Goal: Task Accomplishment & Management: Manage account settings

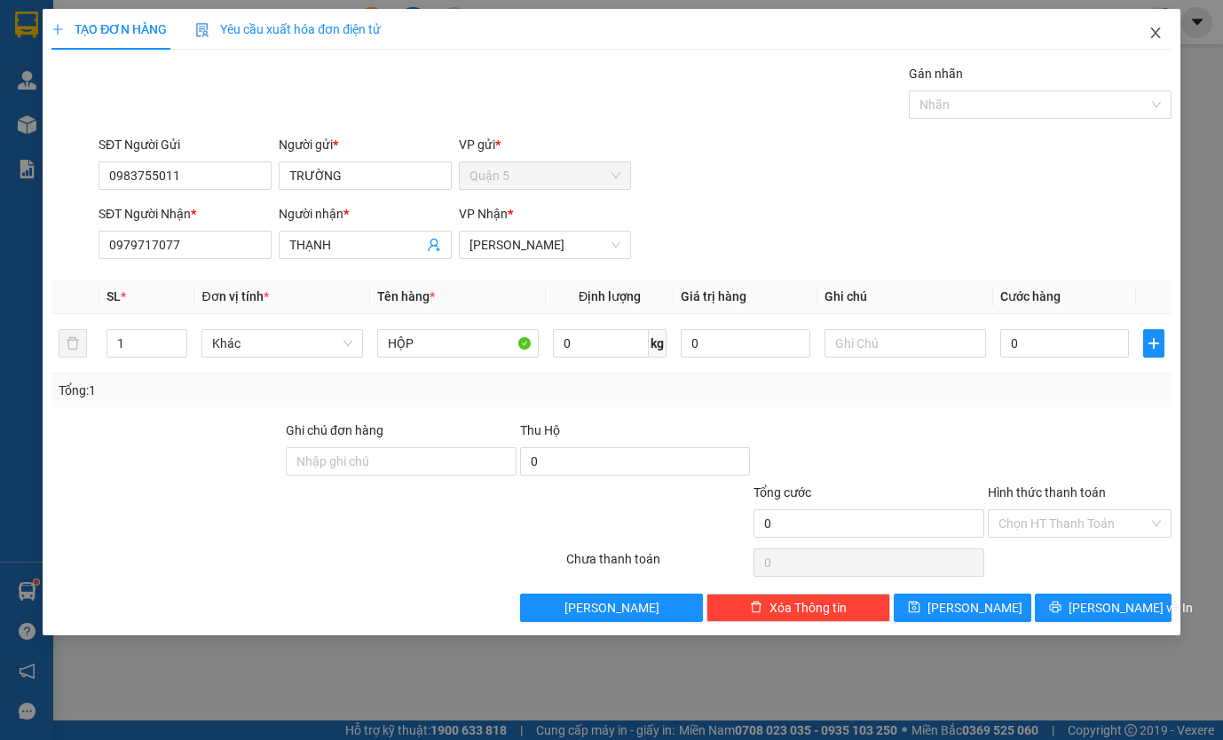
click at [1163, 39] on span "Close" at bounding box center [1156, 34] width 50 height 50
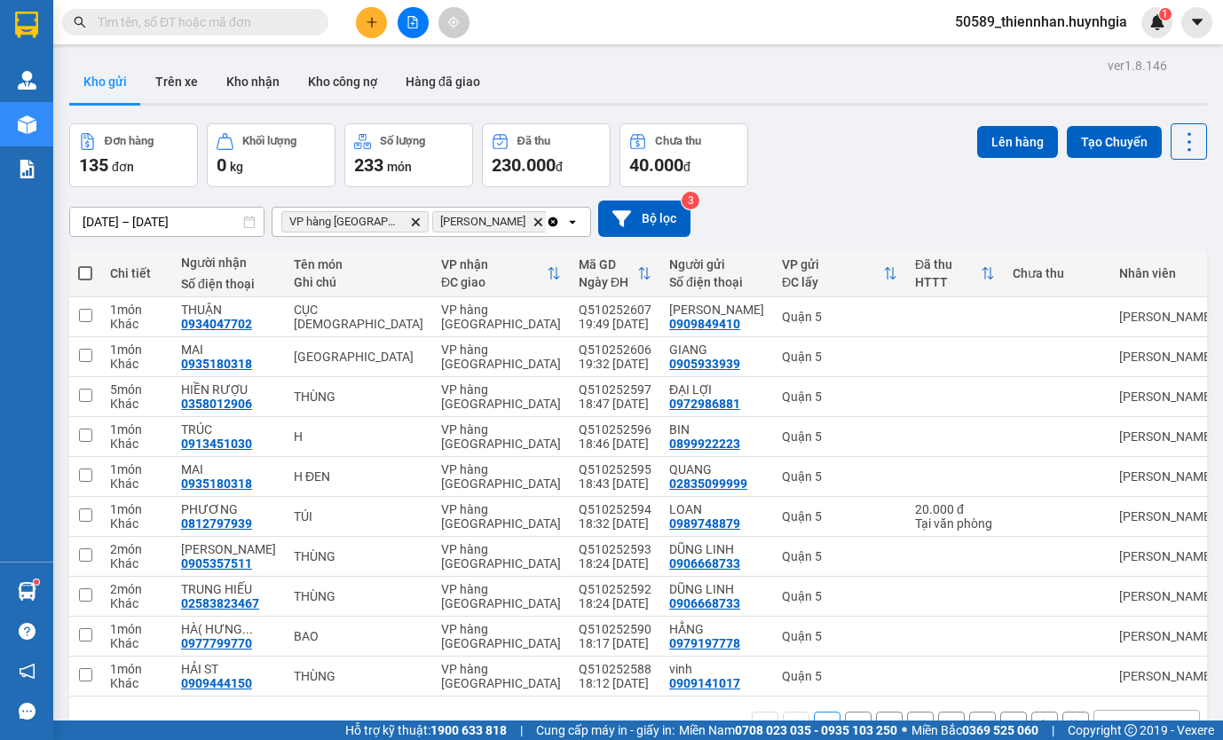
click at [824, 163] on div "Đơn hàng 135 đơn Khối lượng 0 kg Số lượng 233 món Đã thu 230.000 đ Chưa thu 40.…" at bounding box center [638, 155] width 1138 height 64
click at [166, 77] on button "Trên xe" at bounding box center [176, 81] width 71 height 43
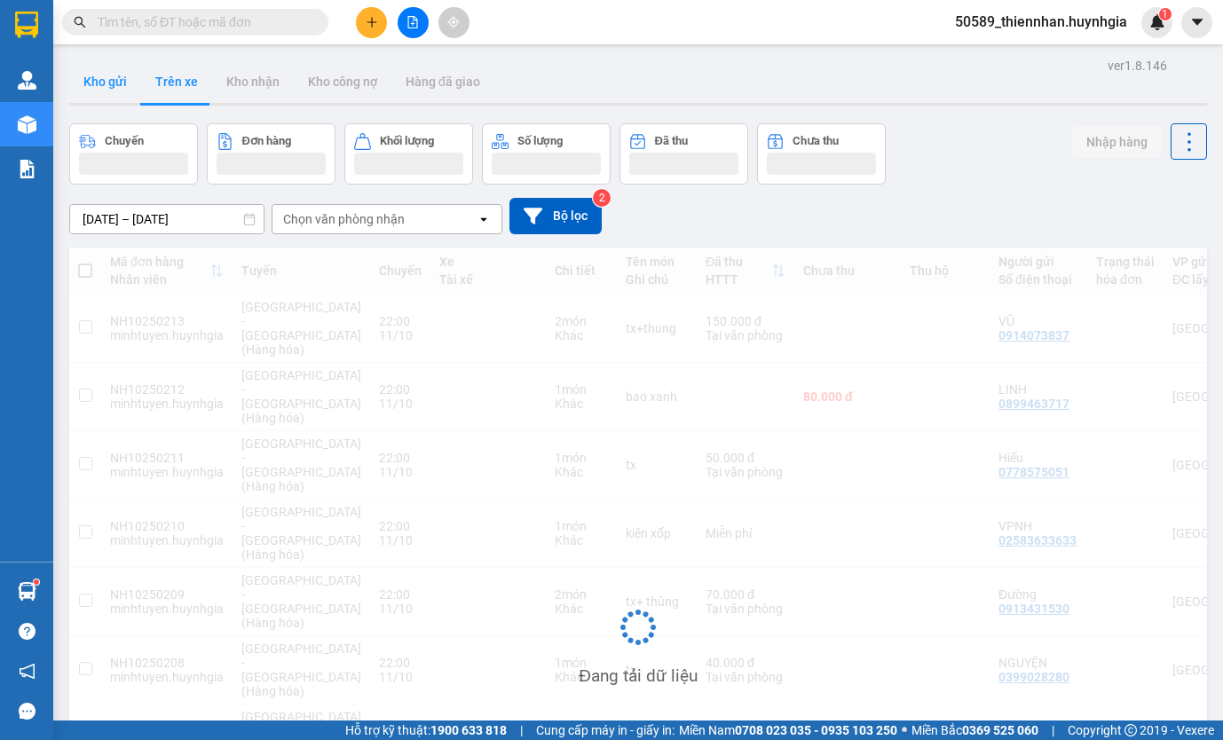
click at [120, 85] on button "Kho gửi" at bounding box center [105, 81] width 72 height 43
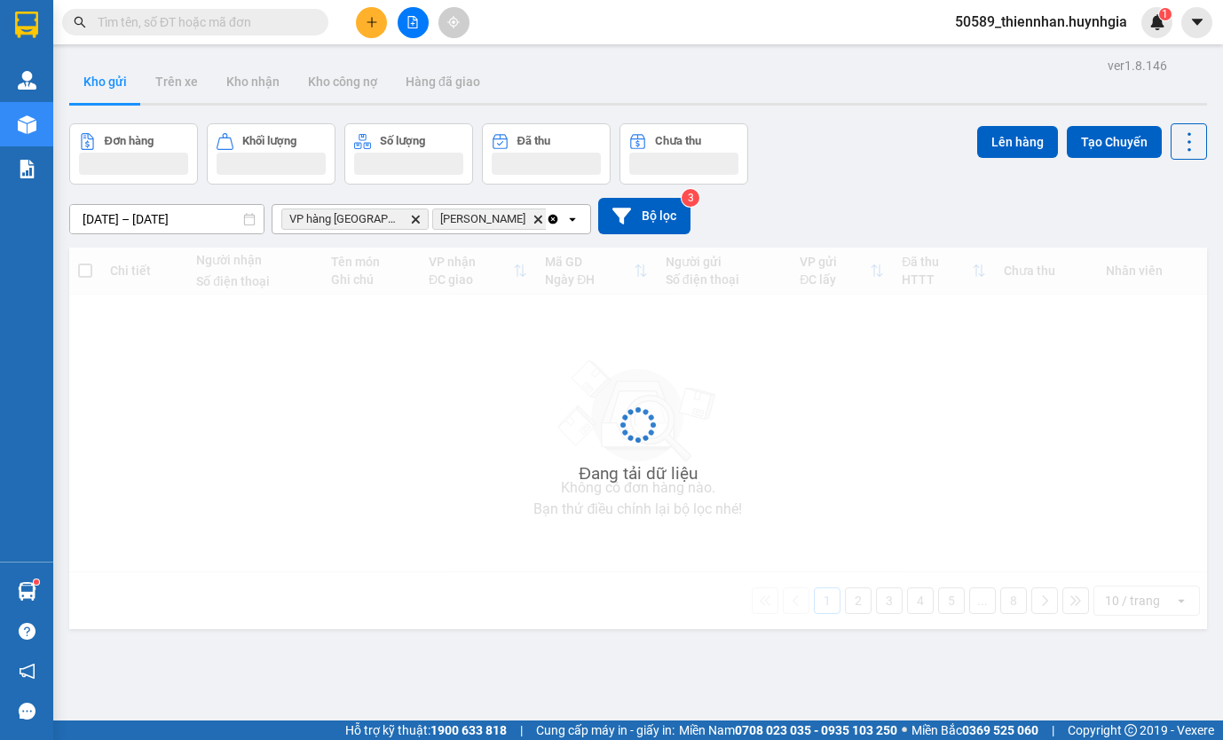
click at [120, 85] on button "Kho gửi" at bounding box center [105, 81] width 72 height 43
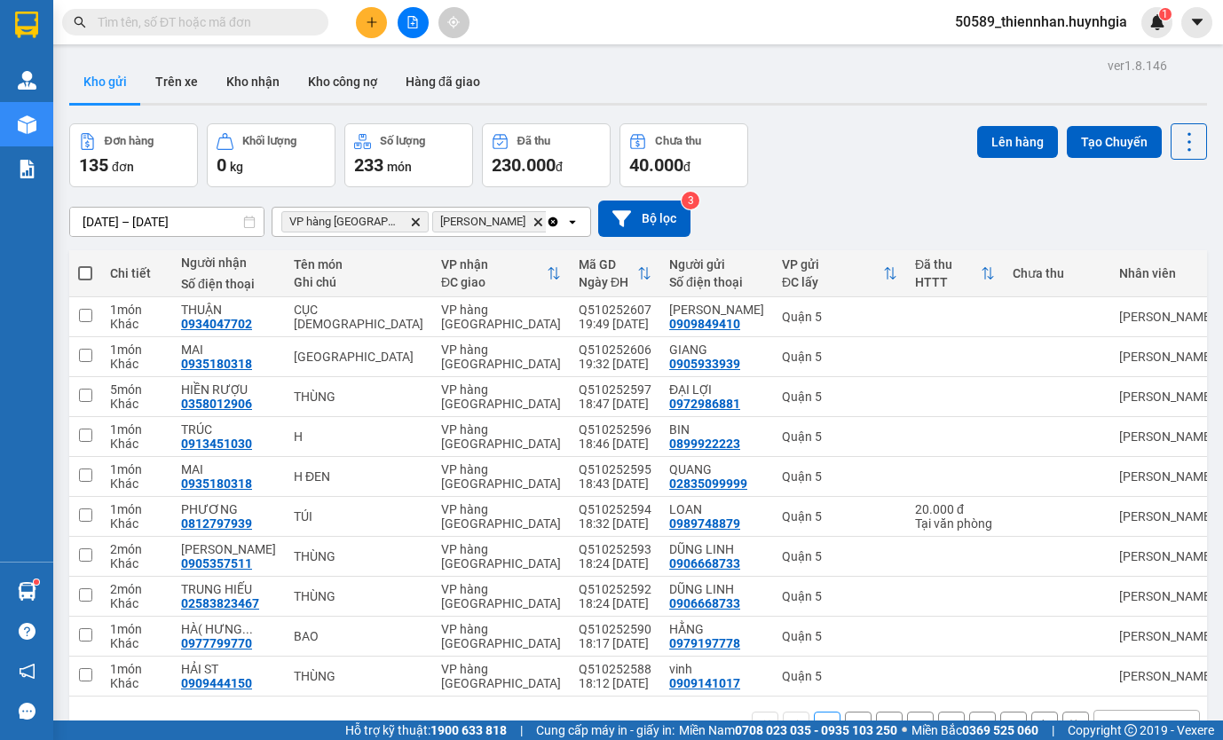
click at [1061, 28] on span "50589_thiennhan.huynhgia" at bounding box center [1041, 22] width 201 height 22
click at [1027, 55] on span "Đăng xuất" at bounding box center [1048, 55] width 163 height 20
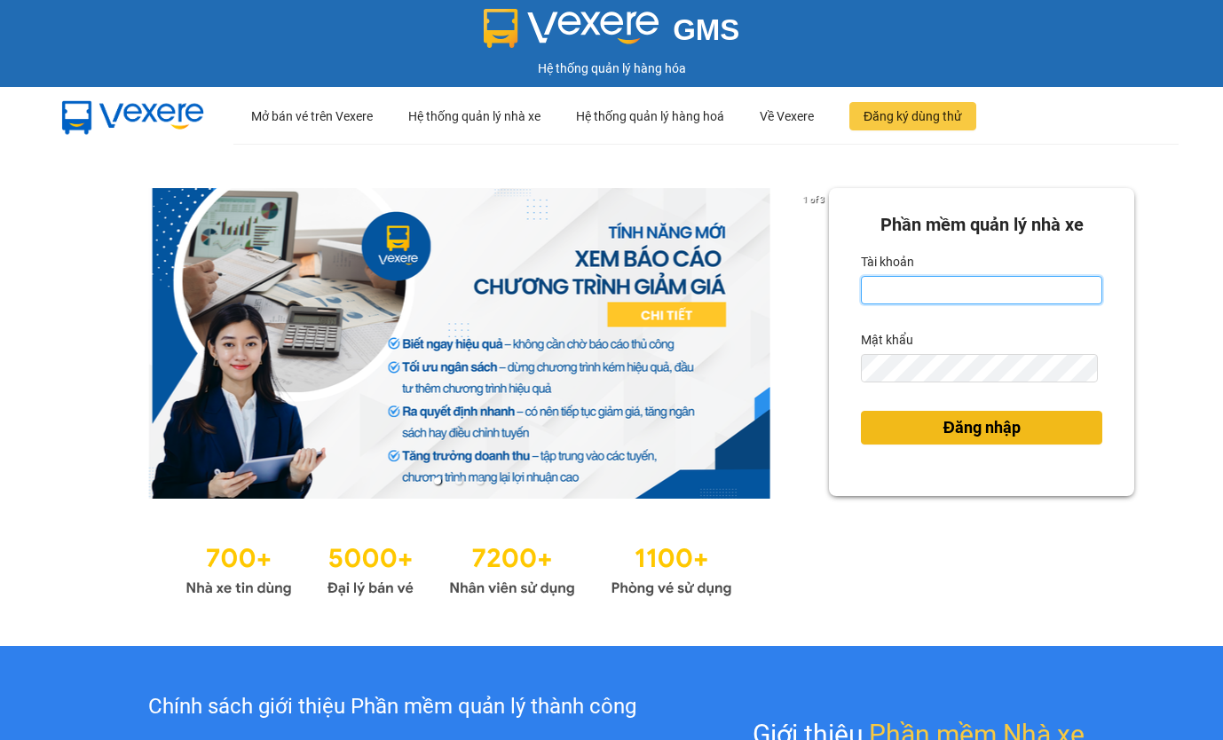
type input "thiennhan.huynhgia"
click at [995, 436] on span "Đăng nhập" at bounding box center [981, 427] width 77 height 25
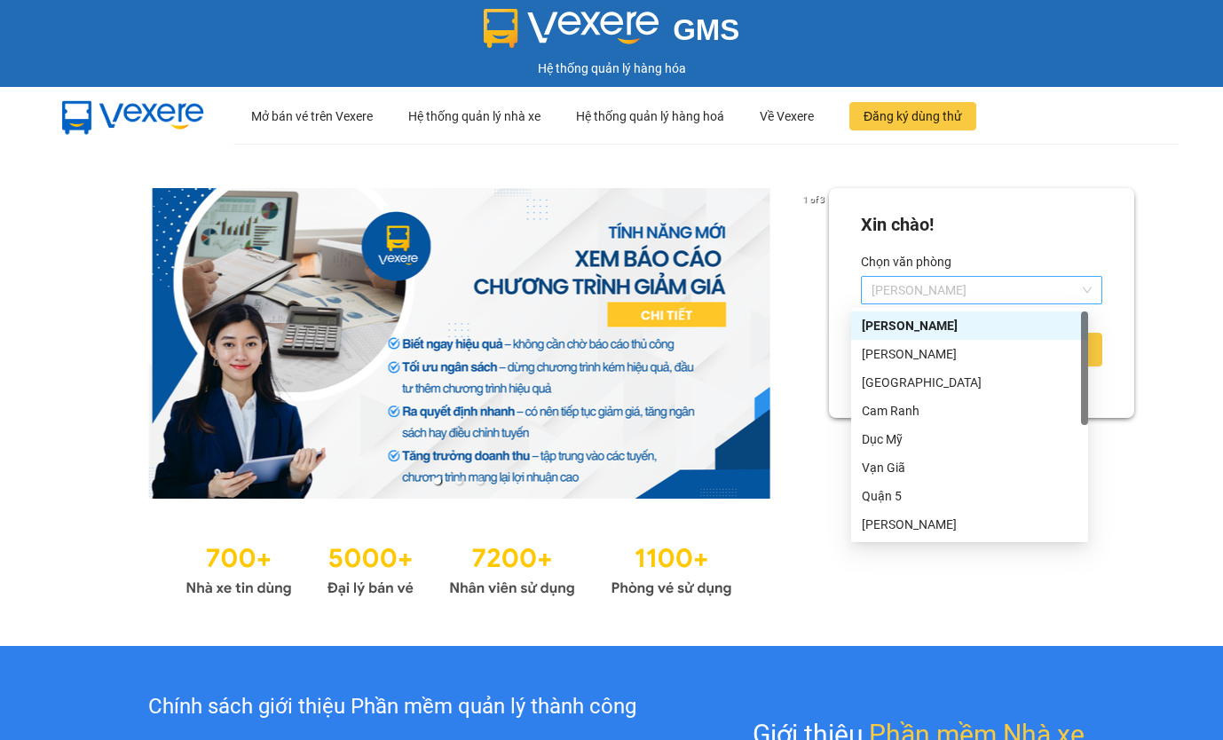
click at [948, 279] on span "[PERSON_NAME]" at bounding box center [982, 290] width 220 height 27
click at [935, 365] on div "[PERSON_NAME]" at bounding box center [969, 354] width 237 height 28
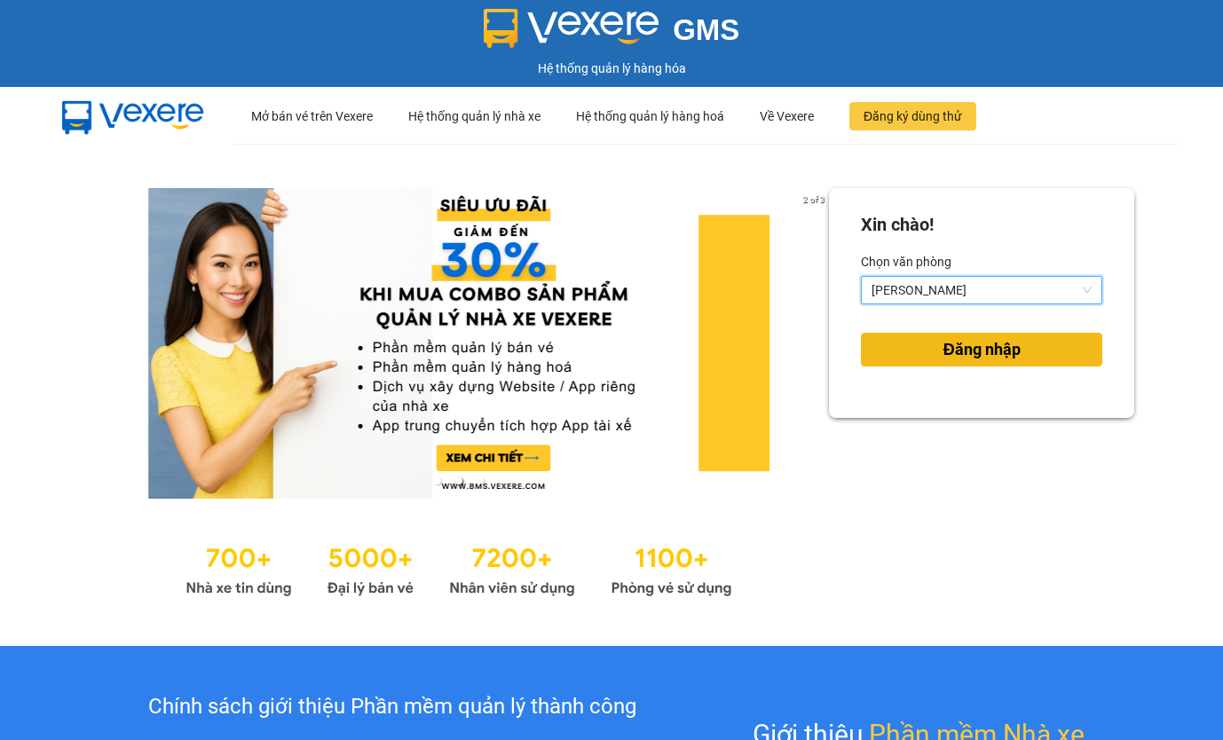
click at [970, 351] on span "Đăng nhập" at bounding box center [981, 349] width 77 height 25
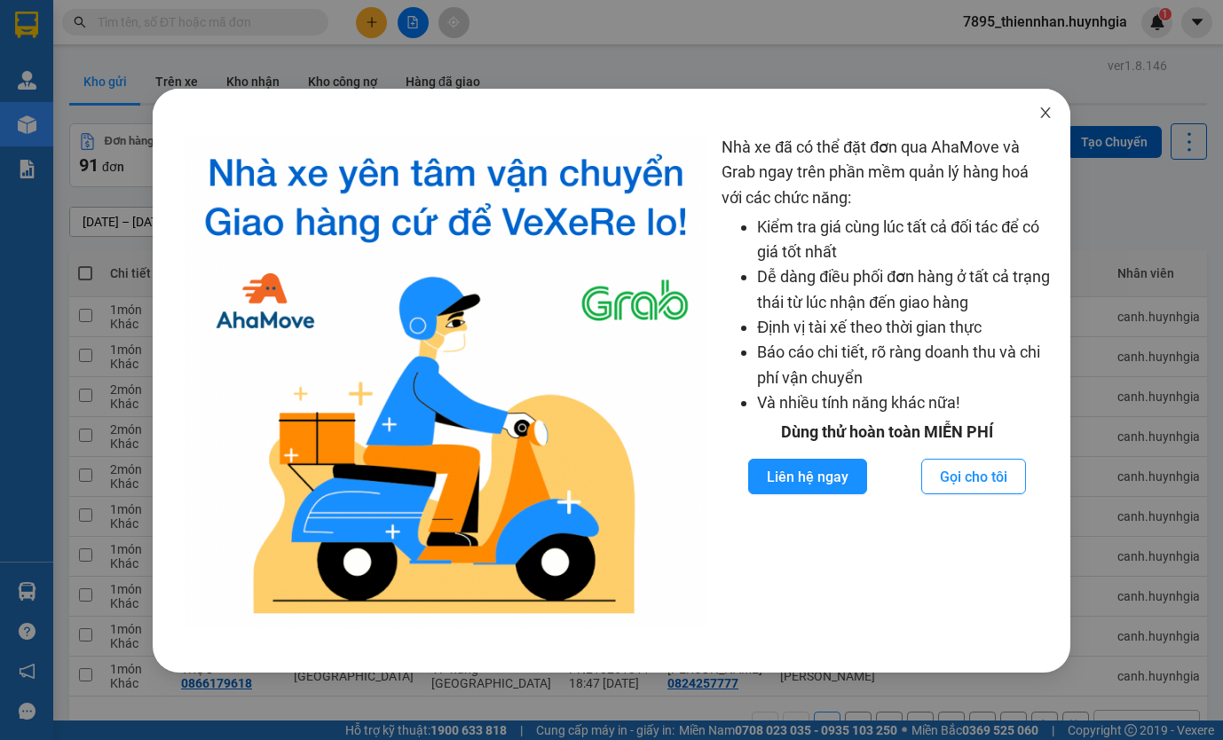
click at [1044, 117] on icon "close" at bounding box center [1045, 113] width 14 height 14
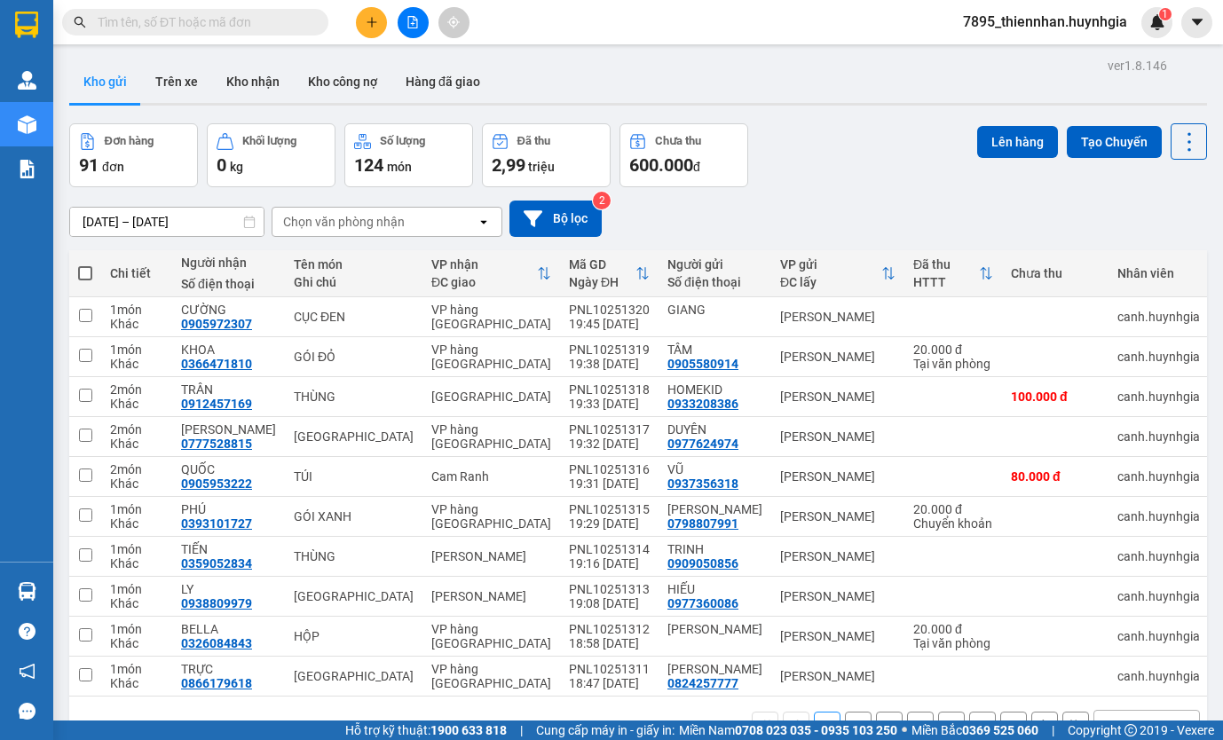
click at [450, 213] on div "Chọn văn phòng nhận" at bounding box center [374, 222] width 204 height 28
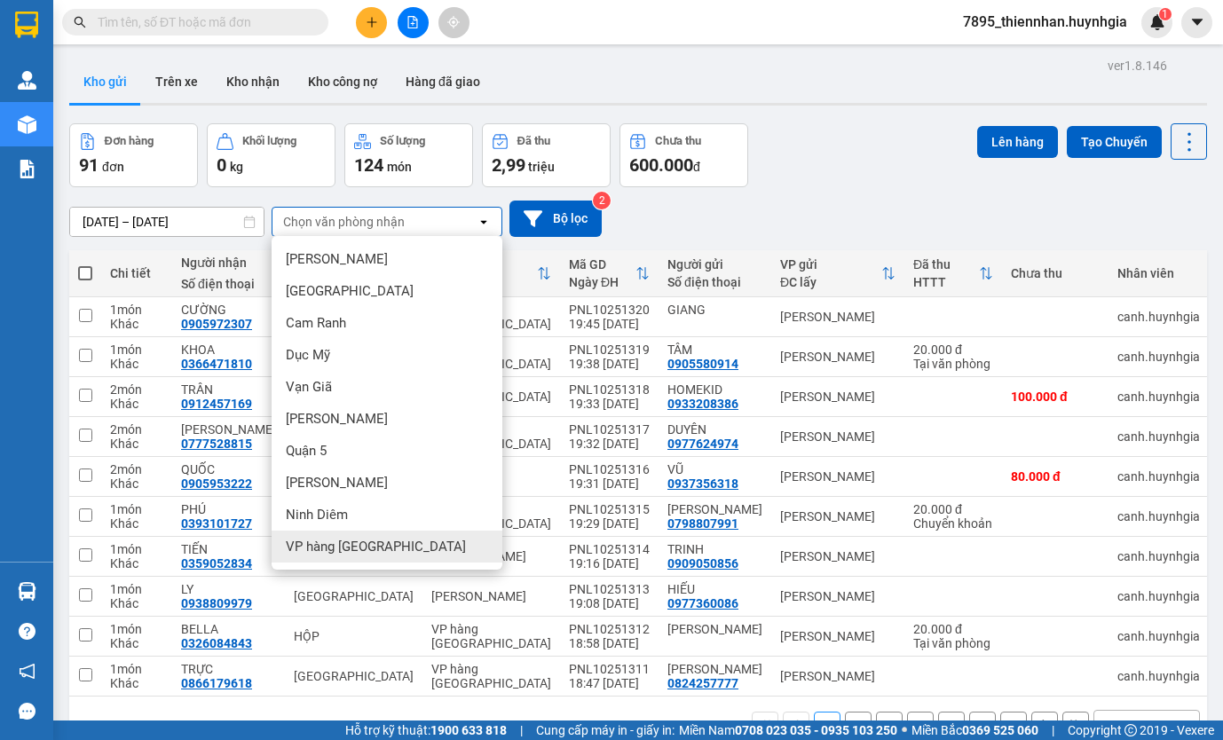
click at [389, 540] on span "VP hàng [GEOGRAPHIC_DATA]" at bounding box center [376, 547] width 180 height 18
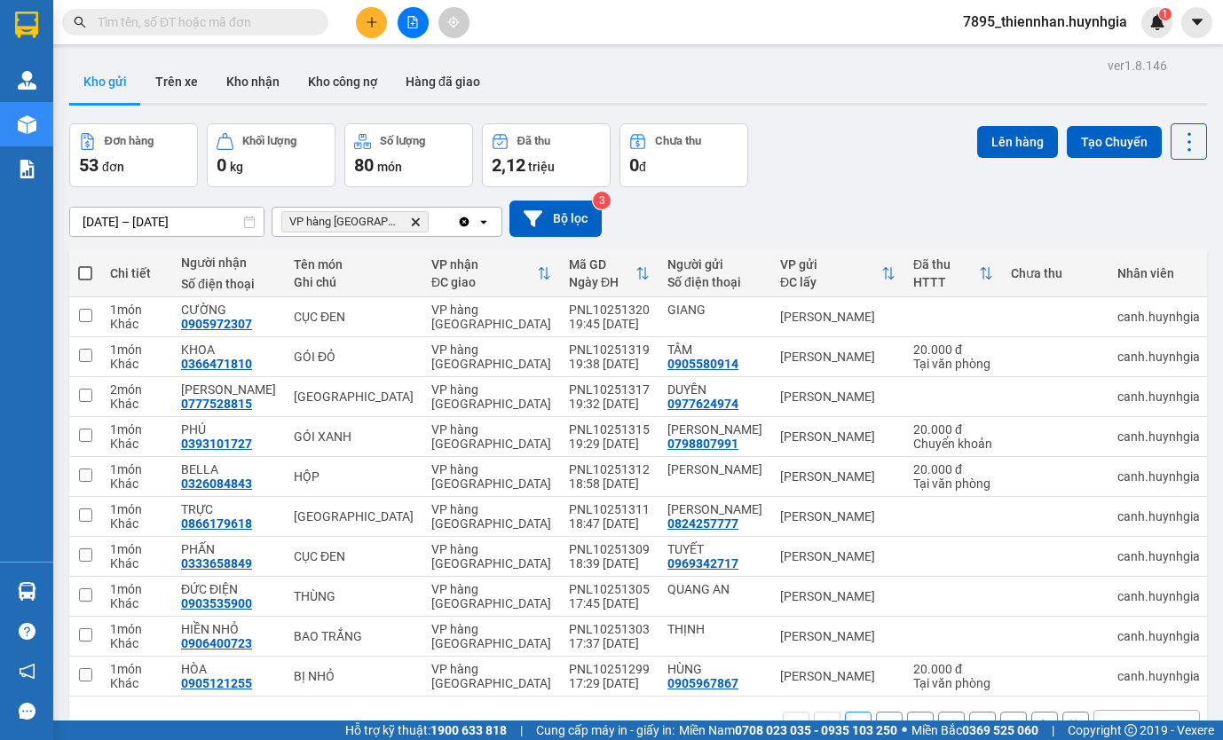
drag, startPoint x: 492, startPoint y: 220, endPoint x: 503, endPoint y: 228, distance: 14.0
click at [493, 220] on div "Clear all open" at bounding box center [479, 222] width 44 height 28
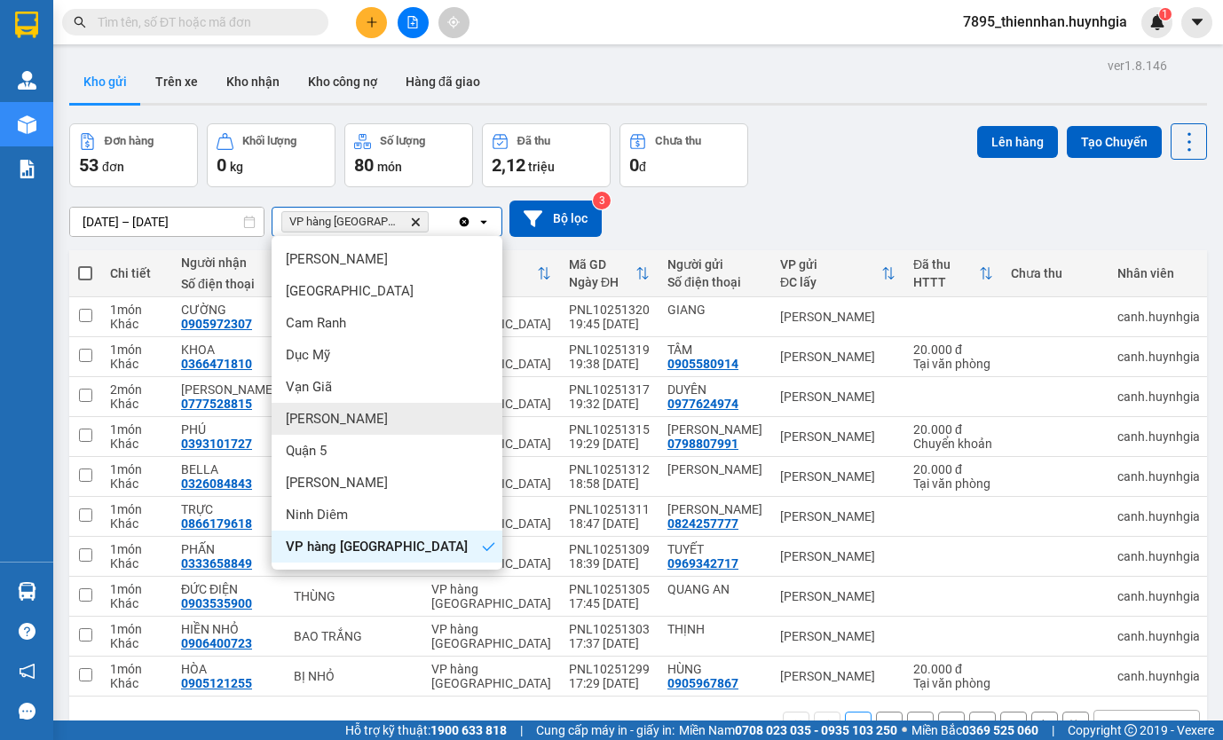
click at [335, 423] on span "[PERSON_NAME]" at bounding box center [337, 419] width 102 height 18
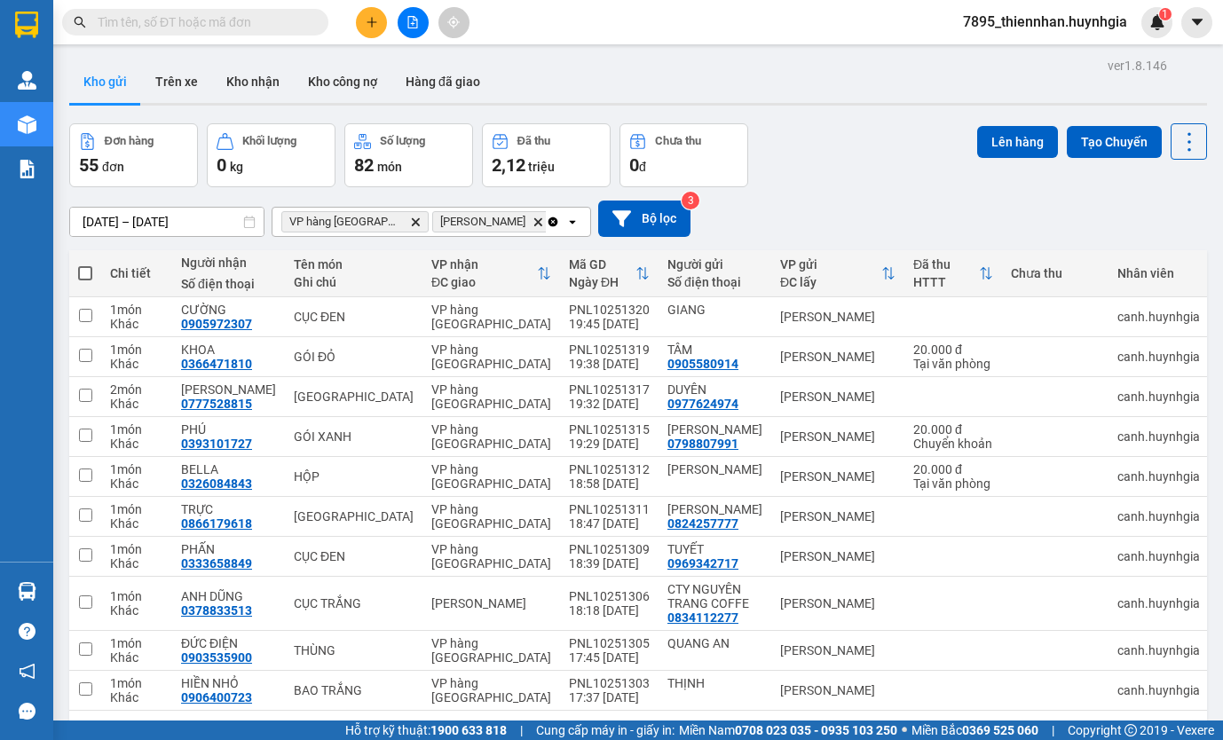
click at [856, 177] on div "Đơn hàng 55 đơn Khối lượng 0 kg Số lượng 82 món Đã thu 2,12 triệu Chưa thu 0 đ …" at bounding box center [638, 155] width 1138 height 64
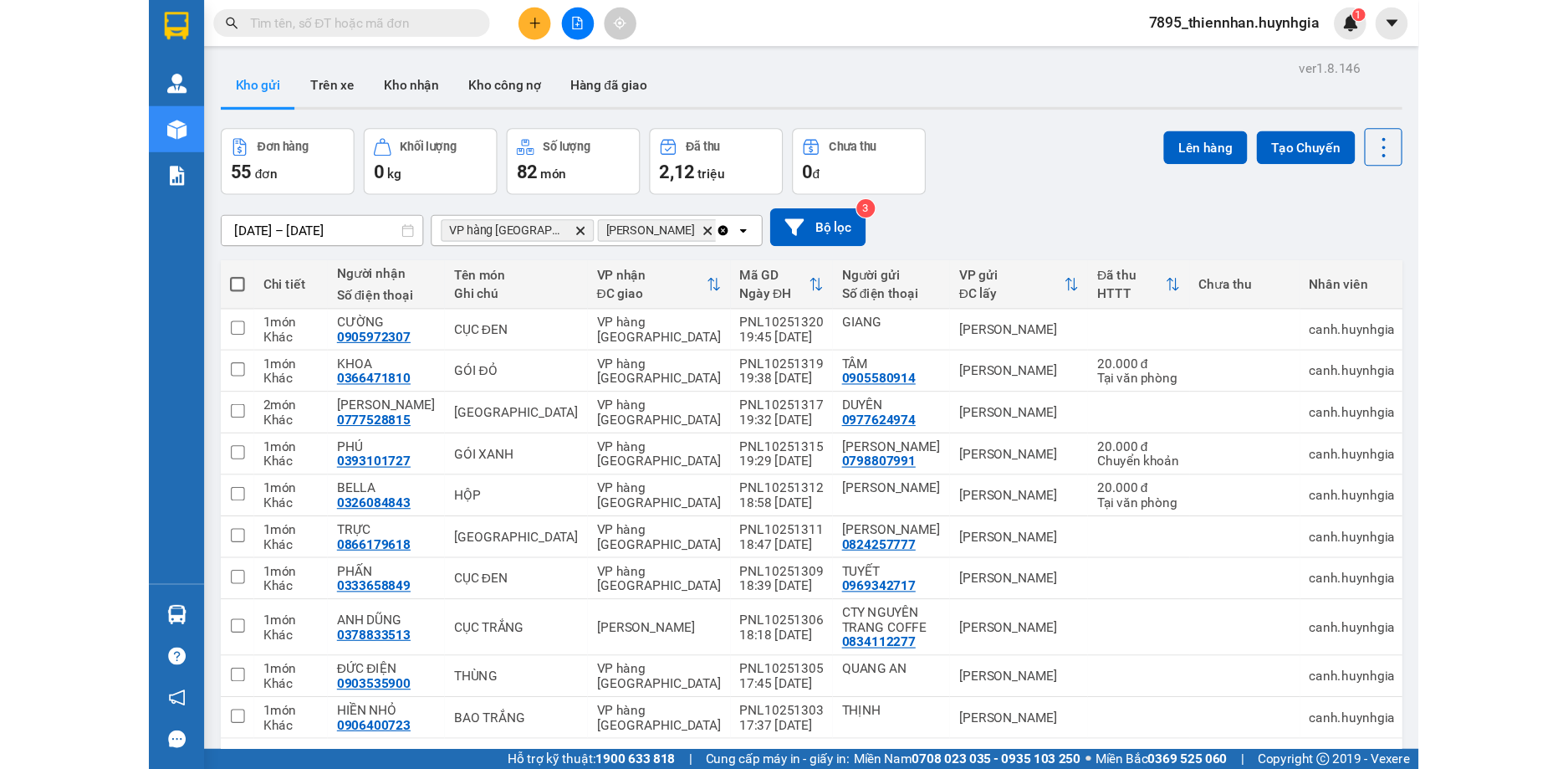
scroll to position [77, 0]
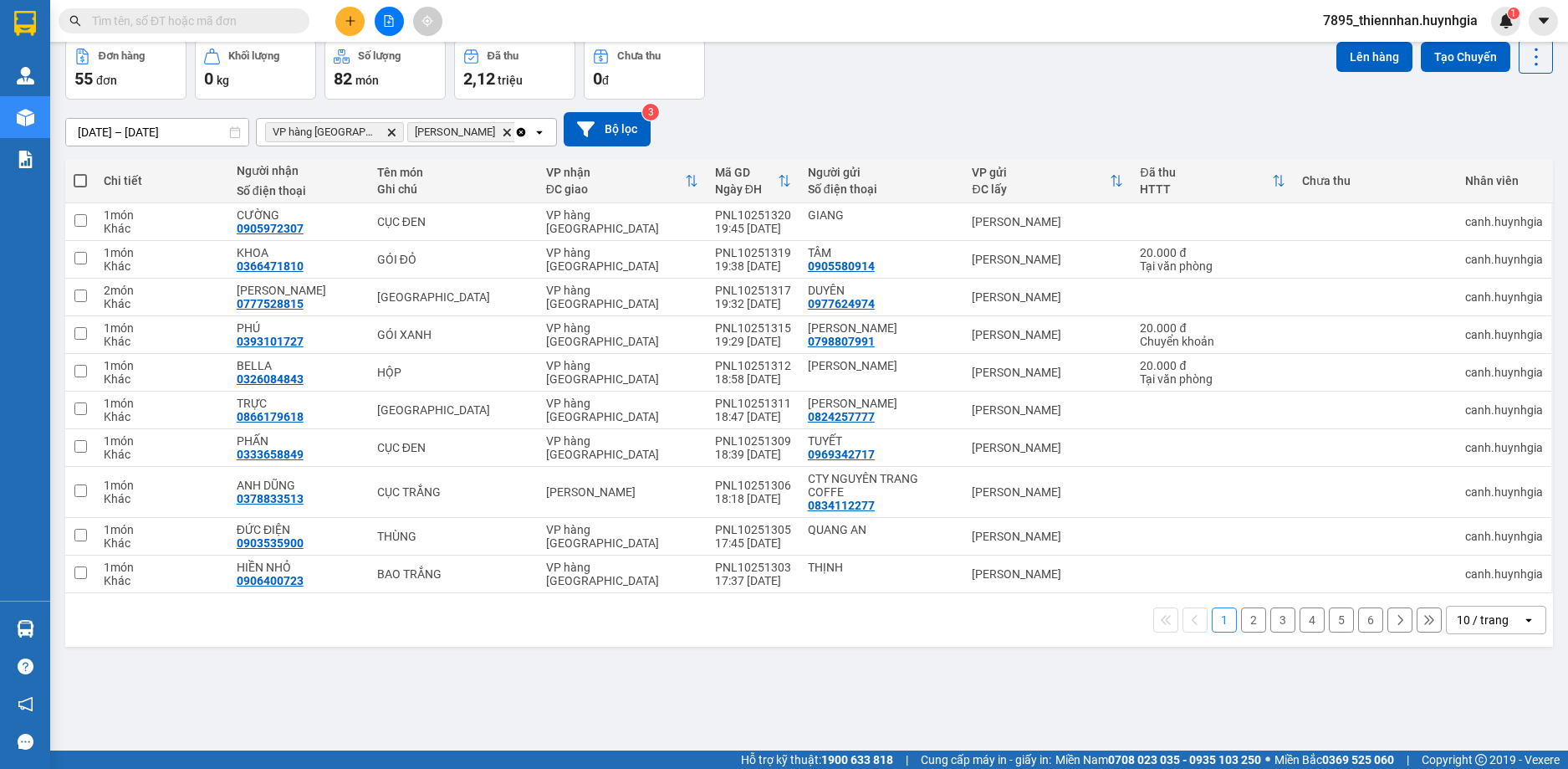
click at [261, 25] on input "text" at bounding box center [190, 21] width 197 height 19
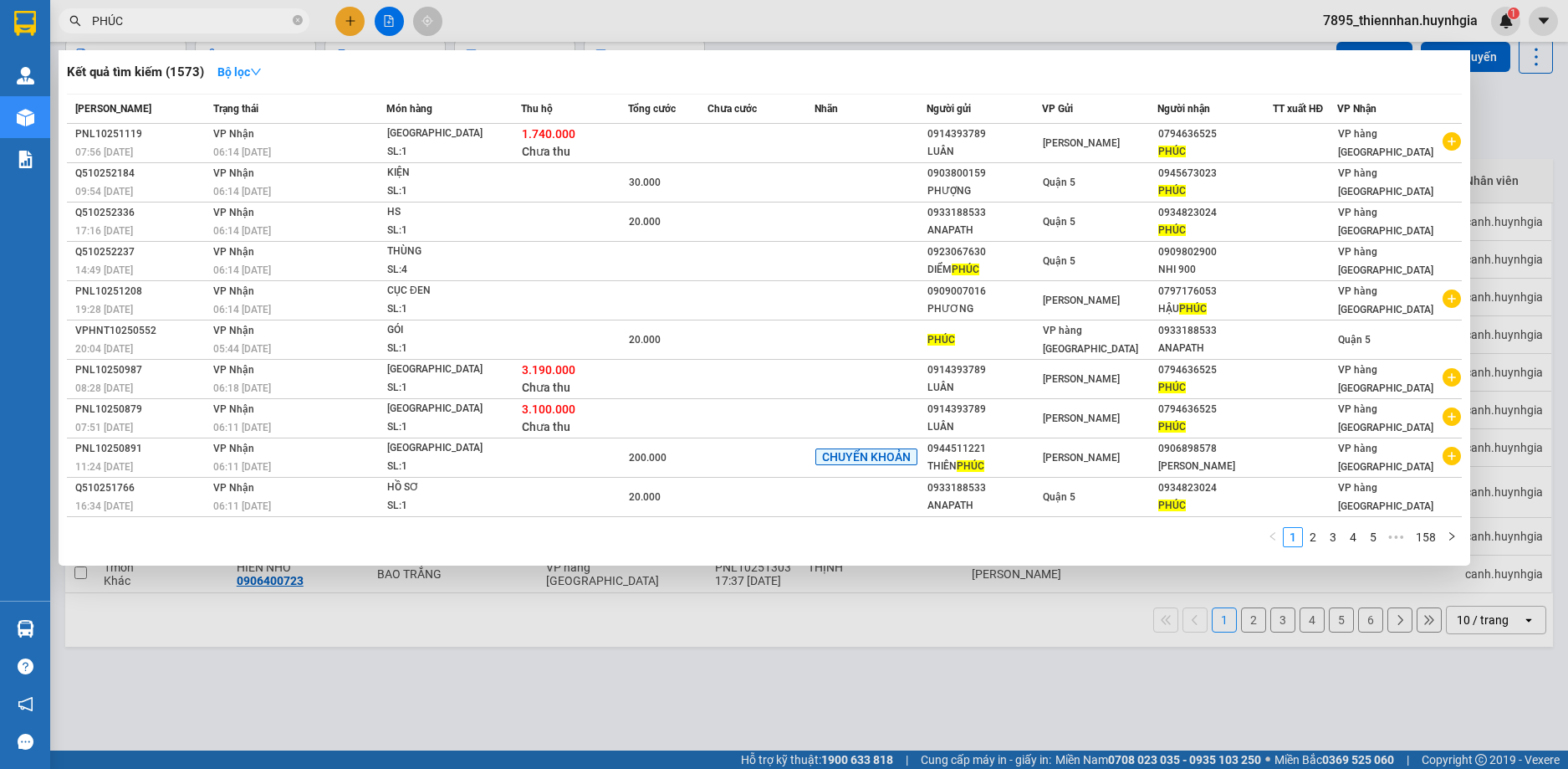
click at [214, 14] on input "PHÚC" at bounding box center [190, 21] width 197 height 19
type input "P"
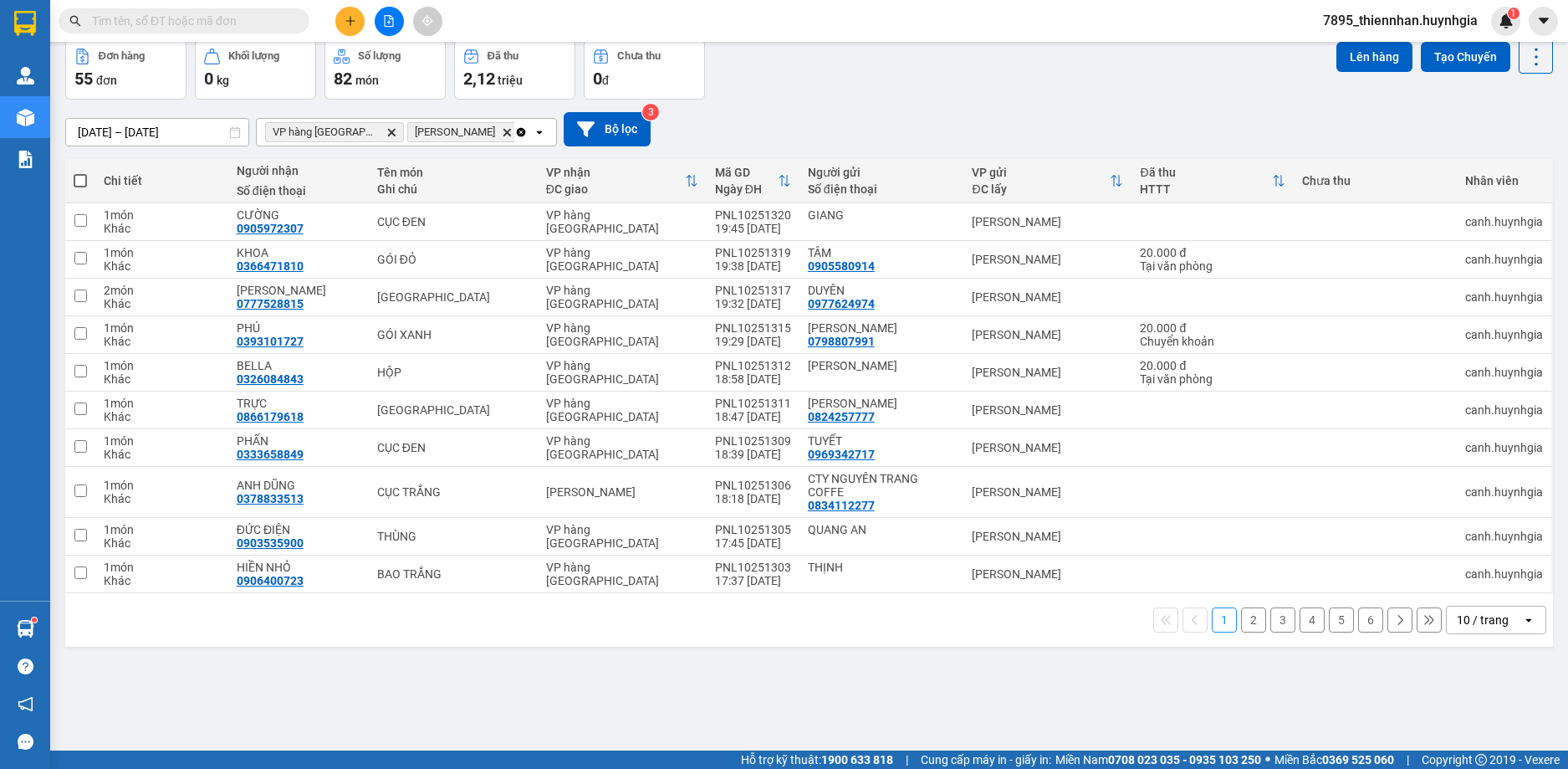
click at [1152, 19] on span "7895_thiennhan.huynhgia" at bounding box center [1400, 21] width 182 height 21
click at [1152, 56] on span "Đăng xuất" at bounding box center [1407, 52] width 146 height 19
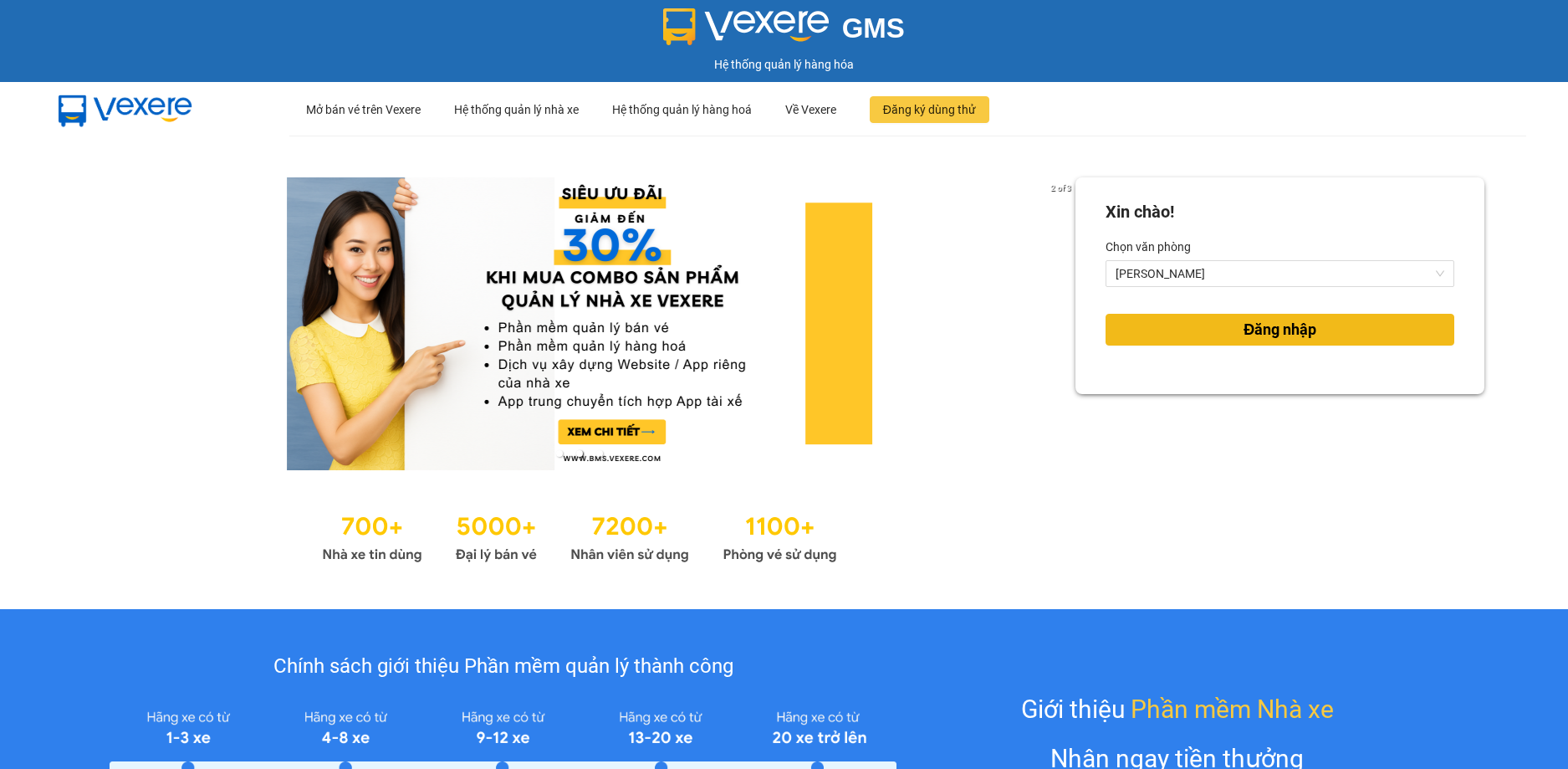
click at [1292, 339] on span "Đăng nhập" at bounding box center [1280, 329] width 73 height 24
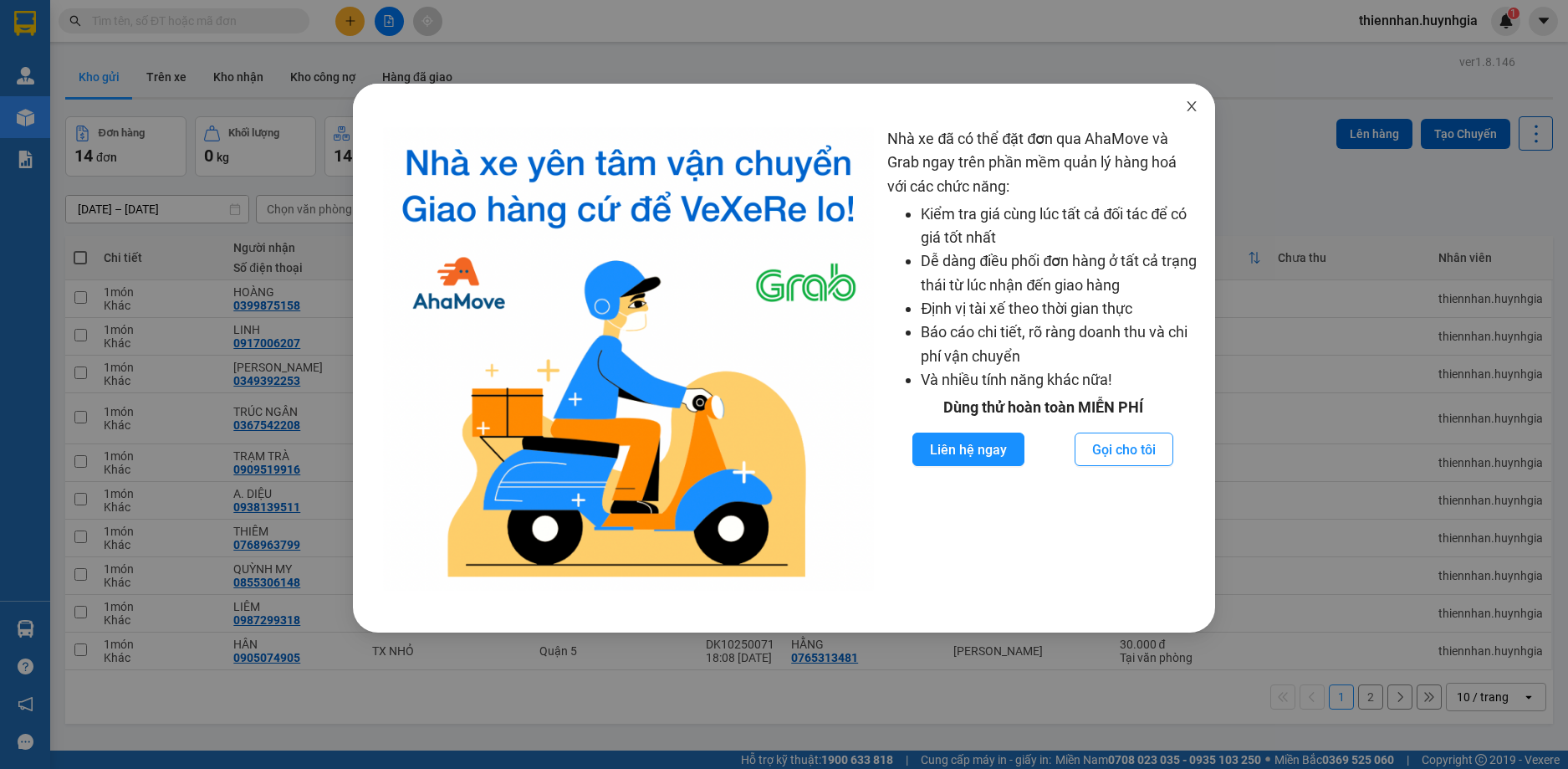
click at [1191, 109] on icon "close" at bounding box center [1192, 106] width 13 height 13
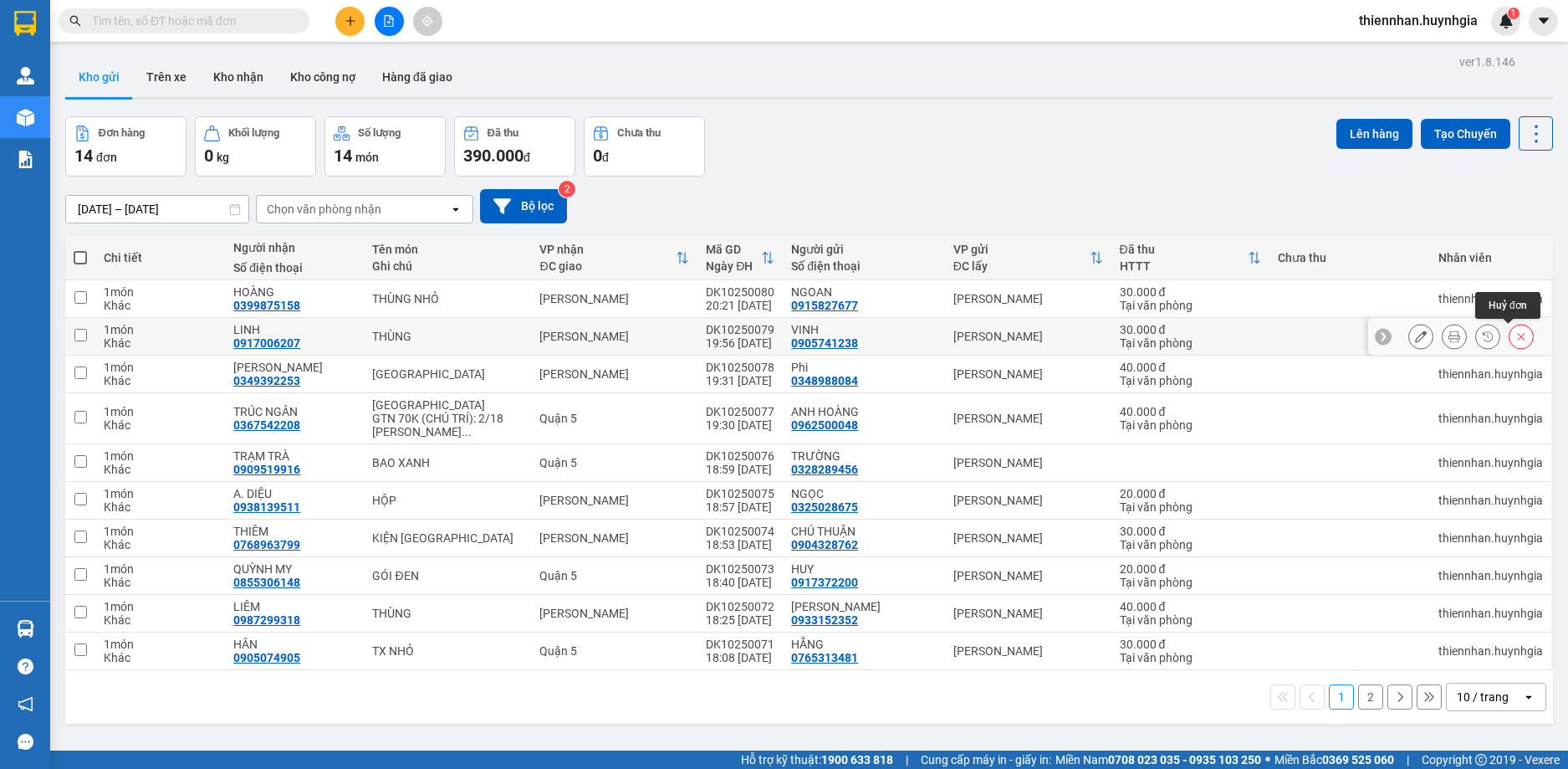
click at [1515, 338] on icon at bounding box center [1521, 336] width 11 height 11
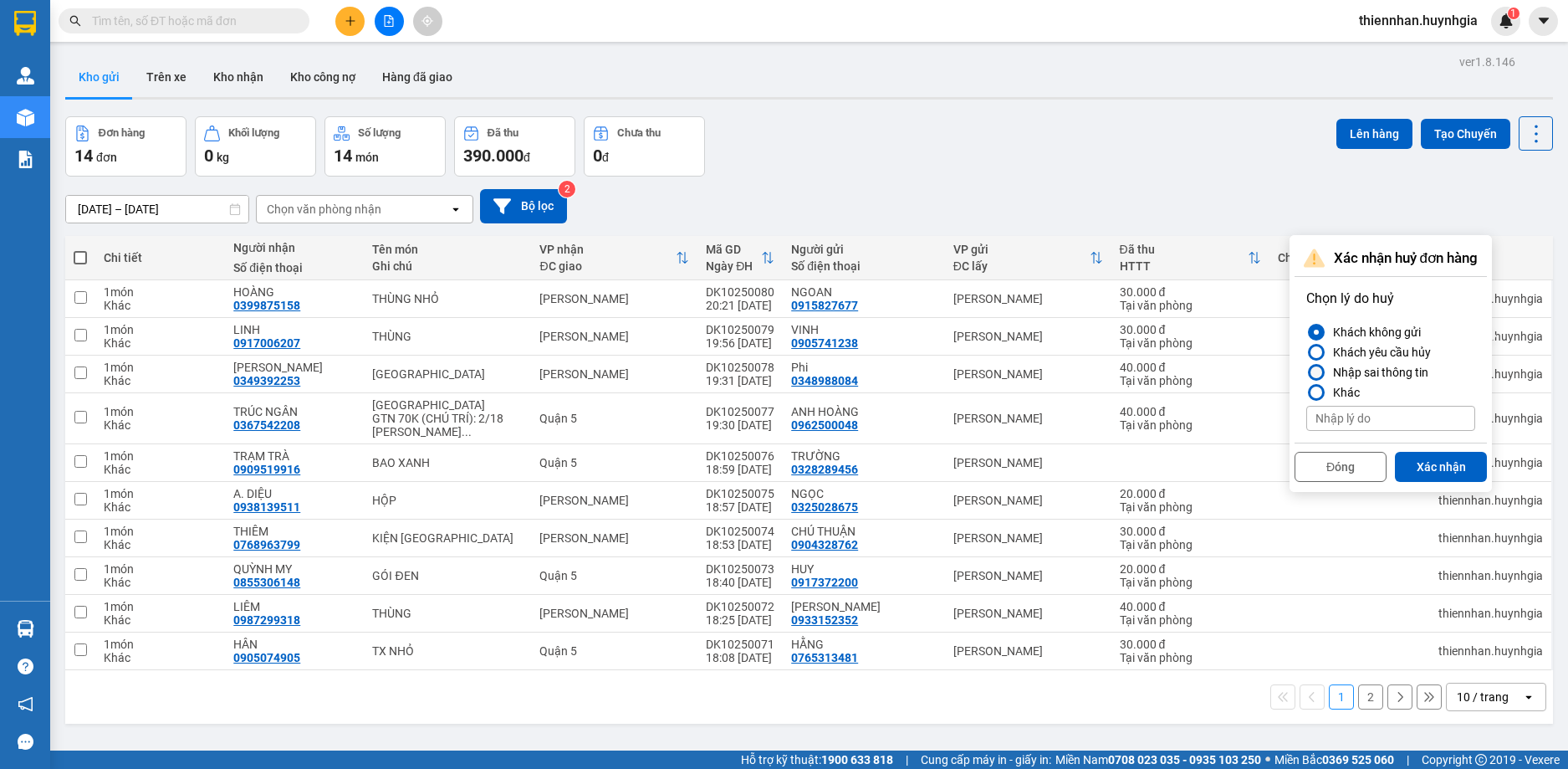
click at [1316, 373] on div at bounding box center [1316, 372] width 11 height 11
click at [1306, 372] on input "Nhập sai thông tin" at bounding box center [1306, 372] width 0 height 0
click at [1444, 476] on button "Xác nhận" at bounding box center [1441, 466] width 92 height 30
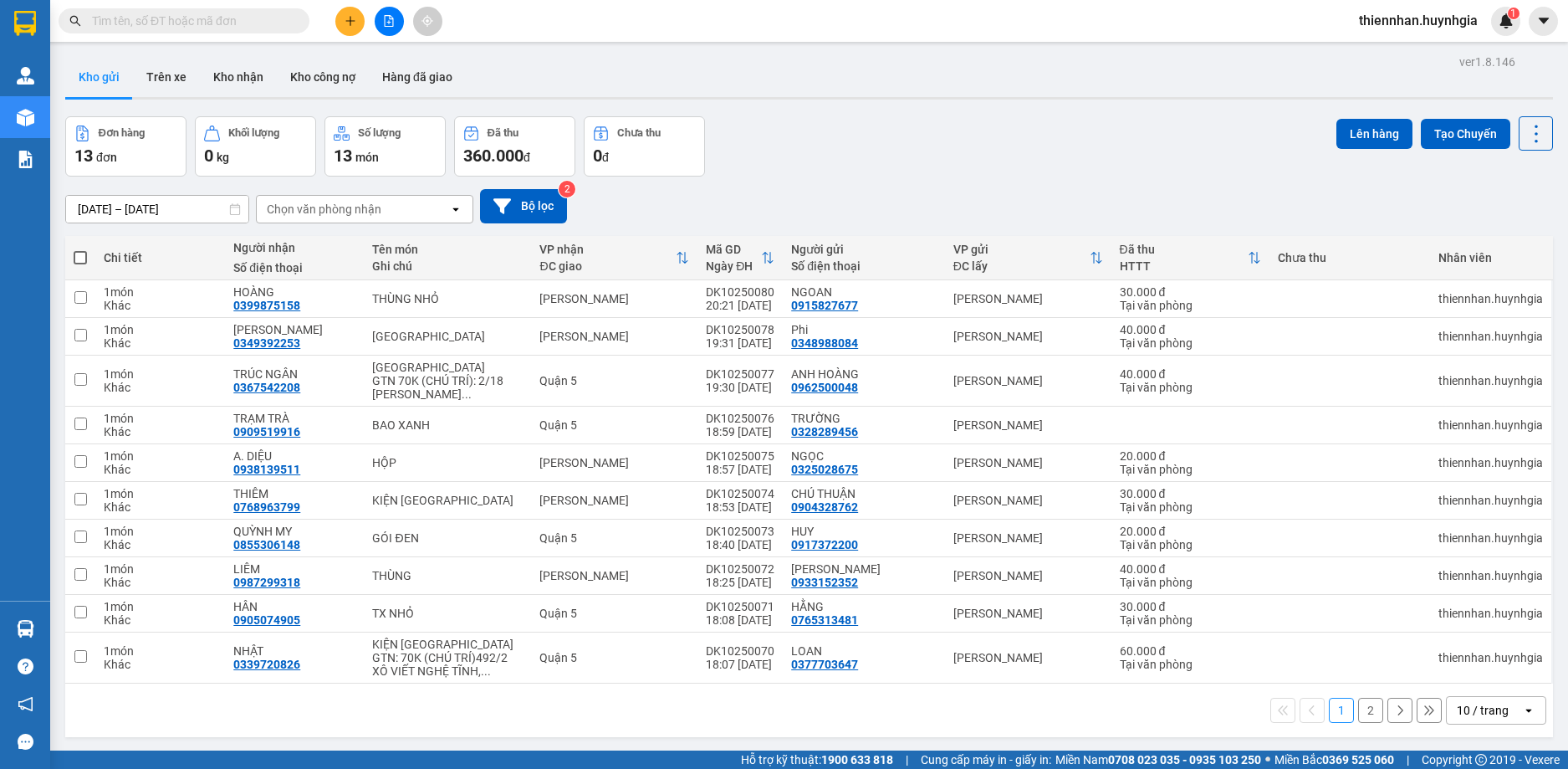
click at [1163, 164] on div "Đơn hàng 13 đơn Khối lượng 0 kg Số lượng 13 món Đã thu 360.000 đ Chưa thu 0 đ L…" at bounding box center [808, 146] width 1488 height 60
